Goal: Information Seeking & Learning: Learn about a topic

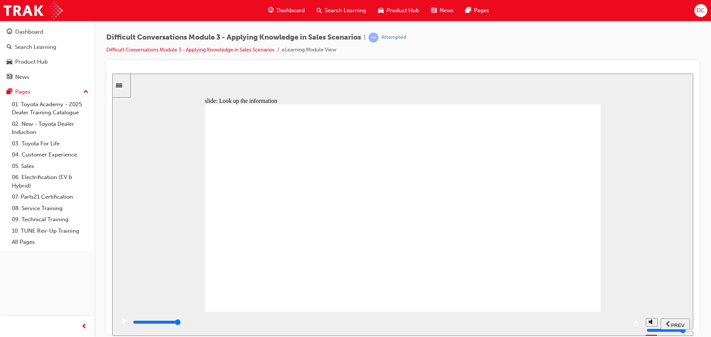
type input "9800"
checkbox input "true"
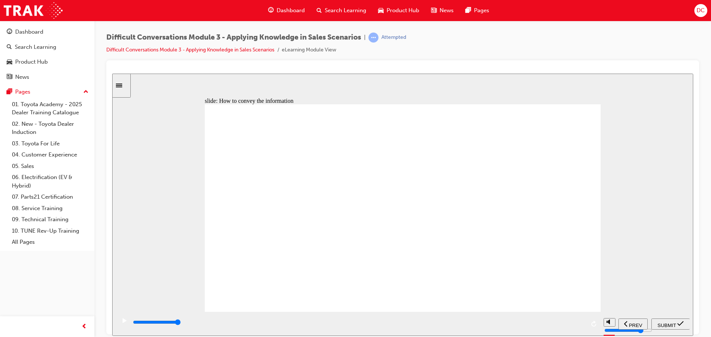
checkbox input "true"
click at [671, 324] on span "SUBMIT" at bounding box center [667, 326] width 19 height 6
click at [677, 323] on span "PREV" at bounding box center [677, 326] width 13 height 6
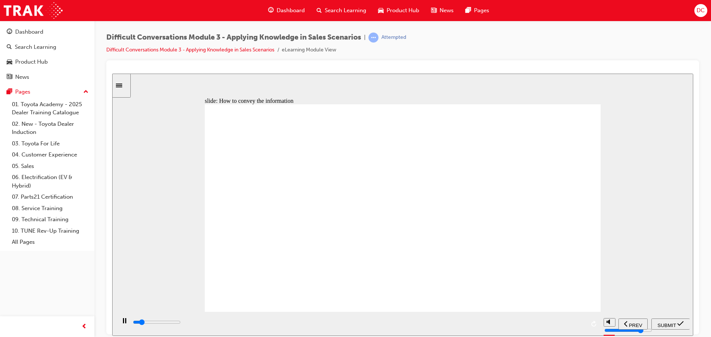
type input "1400"
checkbox input "true"
type input "5900"
checkbox input "true"
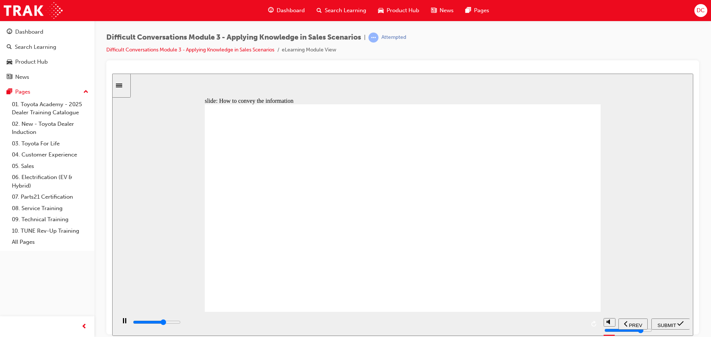
type input "6400"
checkbox input "true"
click at [666, 325] on span "SUBMIT" at bounding box center [667, 326] width 19 height 6
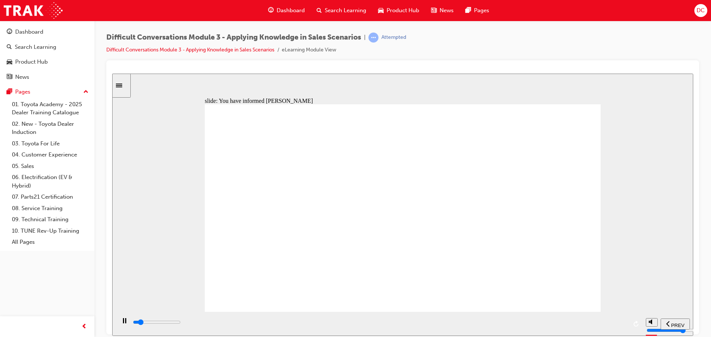
type input "1700"
